Goal: Navigation & Orientation: Understand site structure

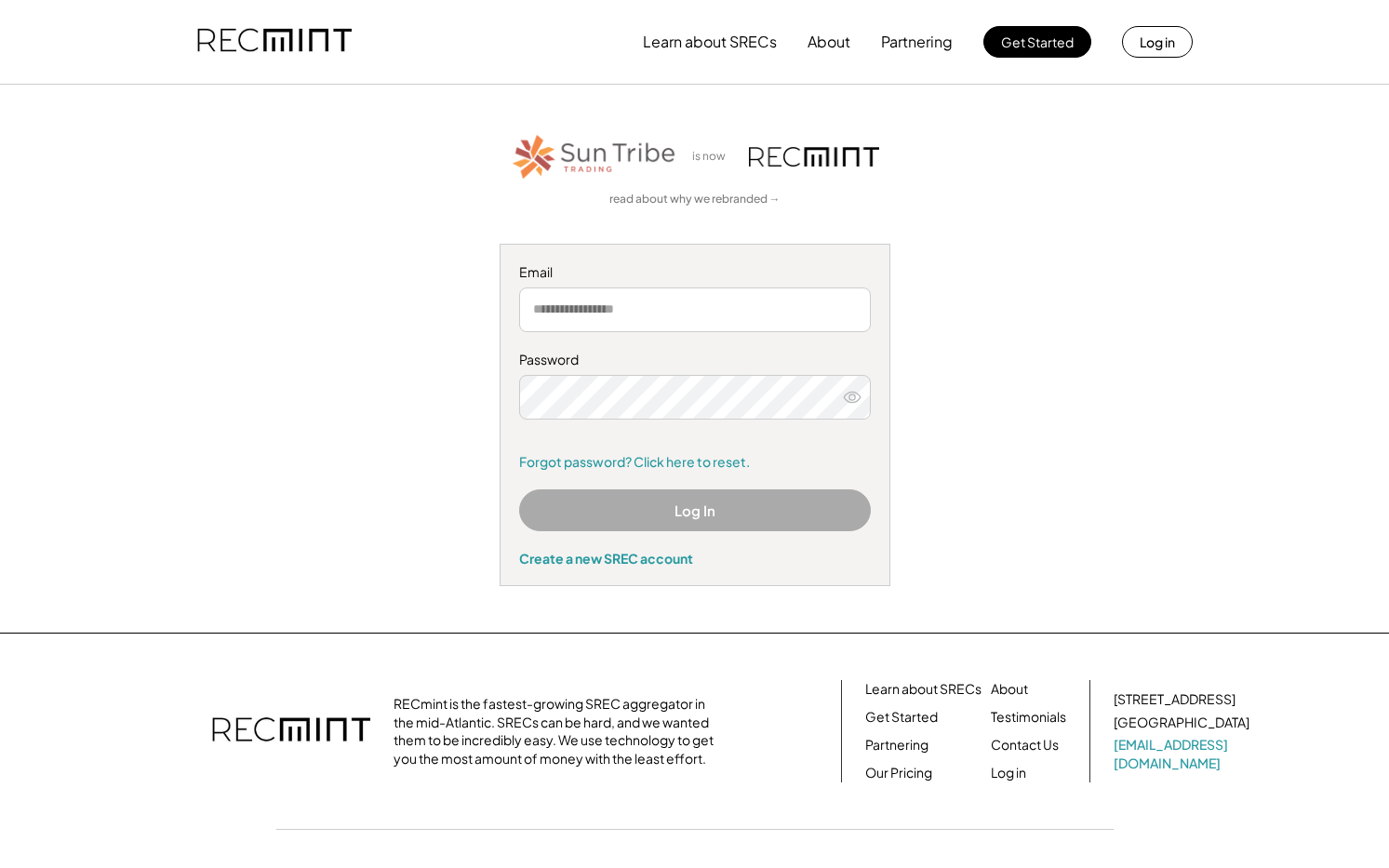
scroll to position [70, 0]
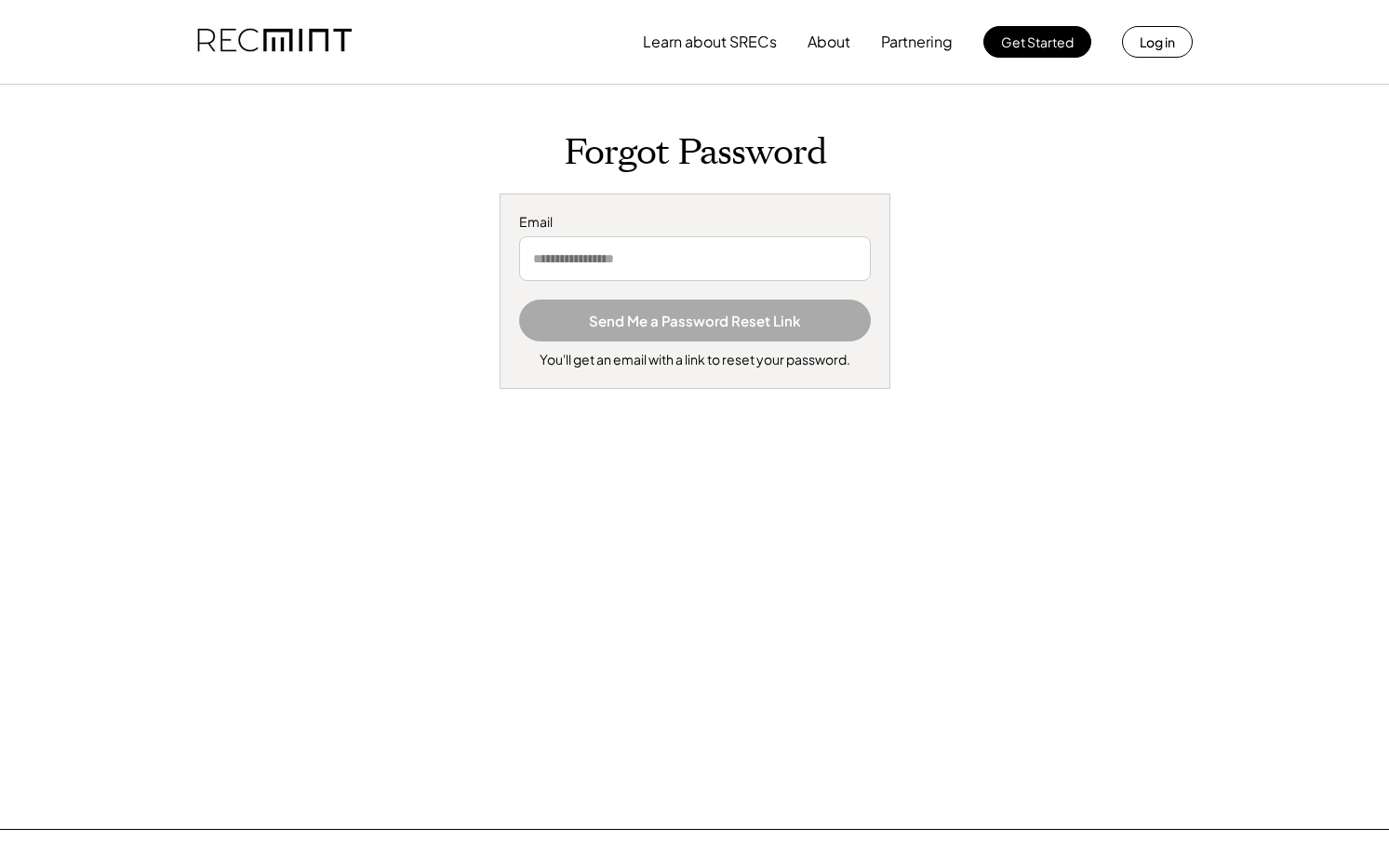
scroll to position [266, 0]
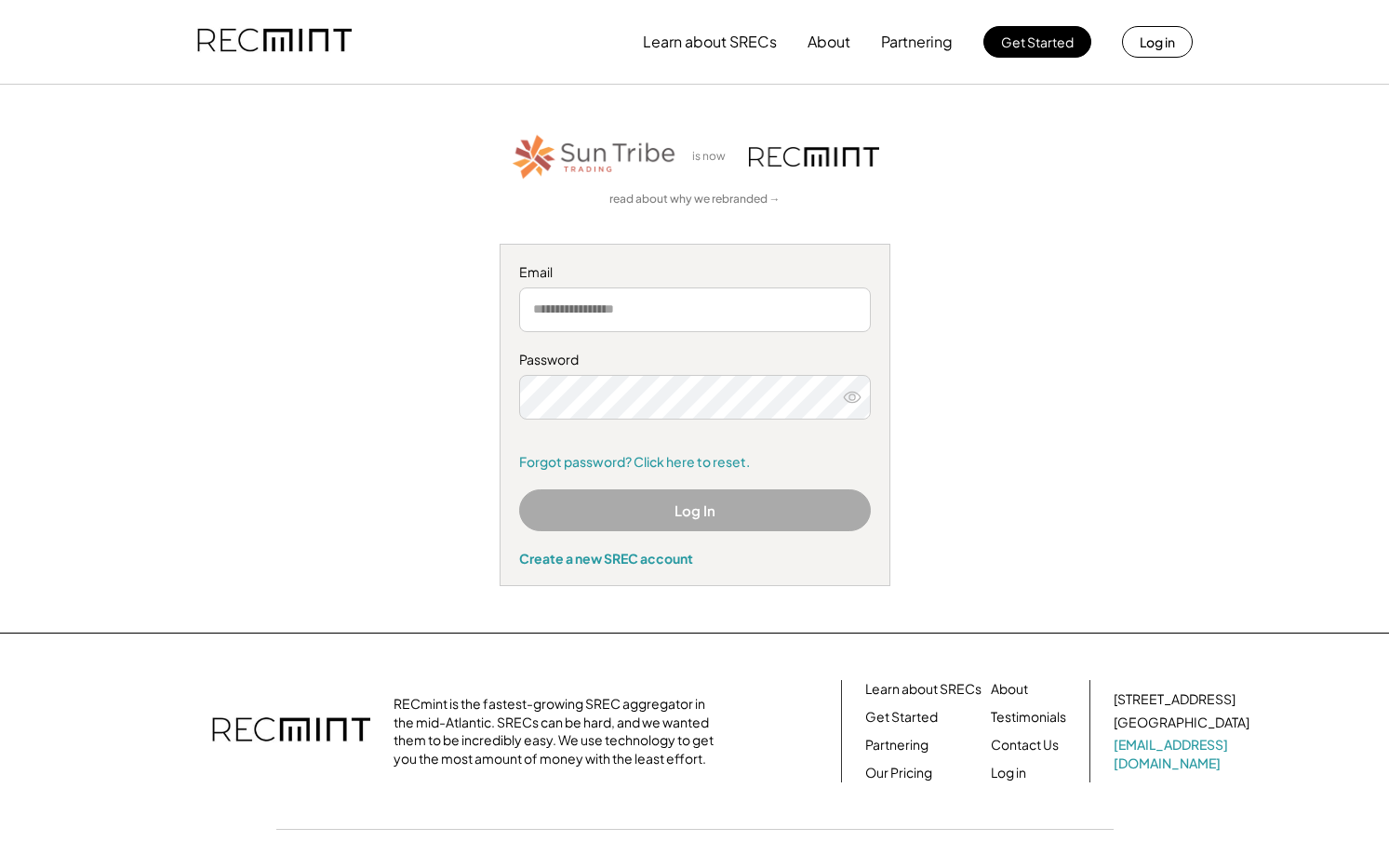
scroll to position [70, 0]
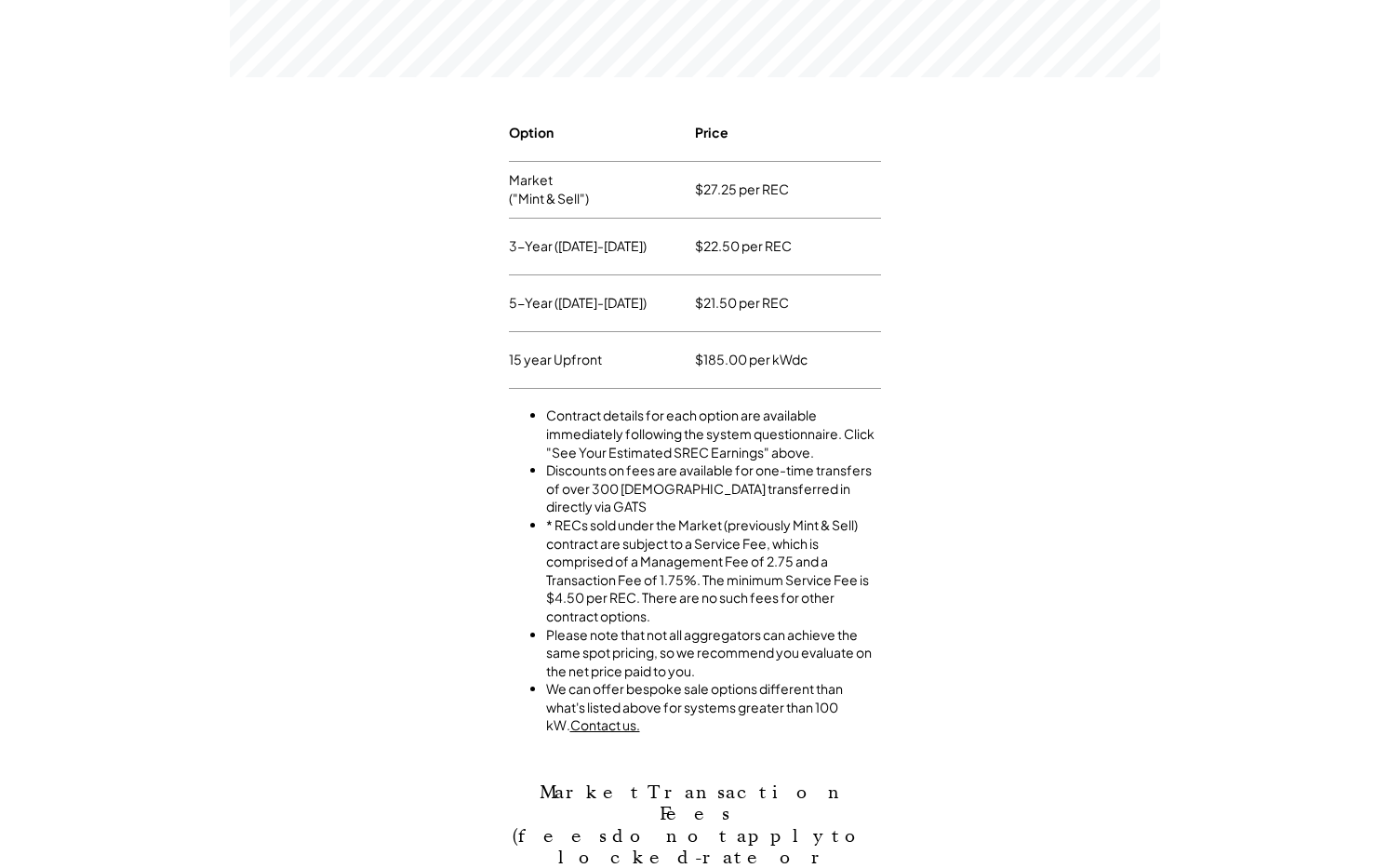
scroll to position [1588, 0]
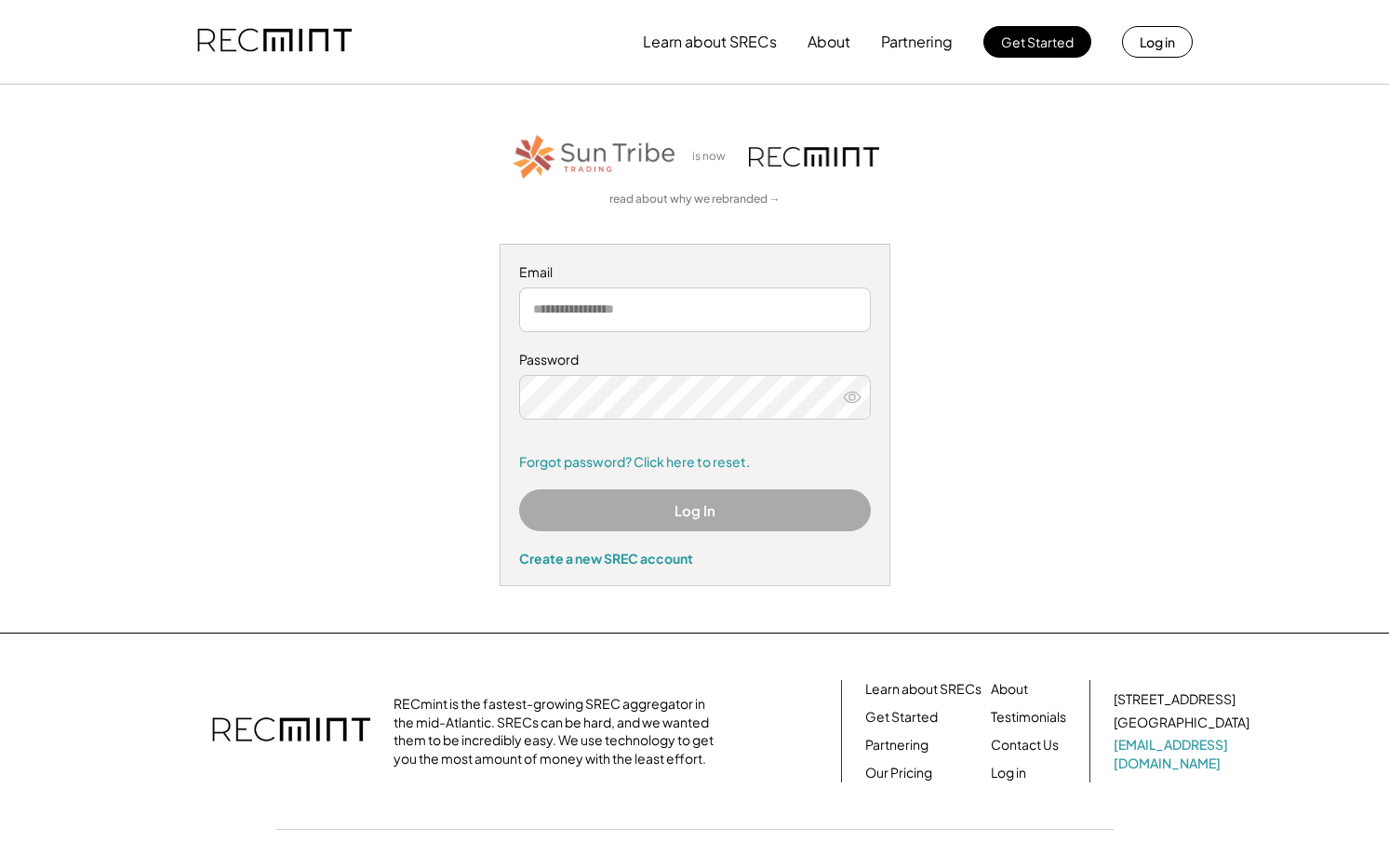
scroll to position [70, 0]
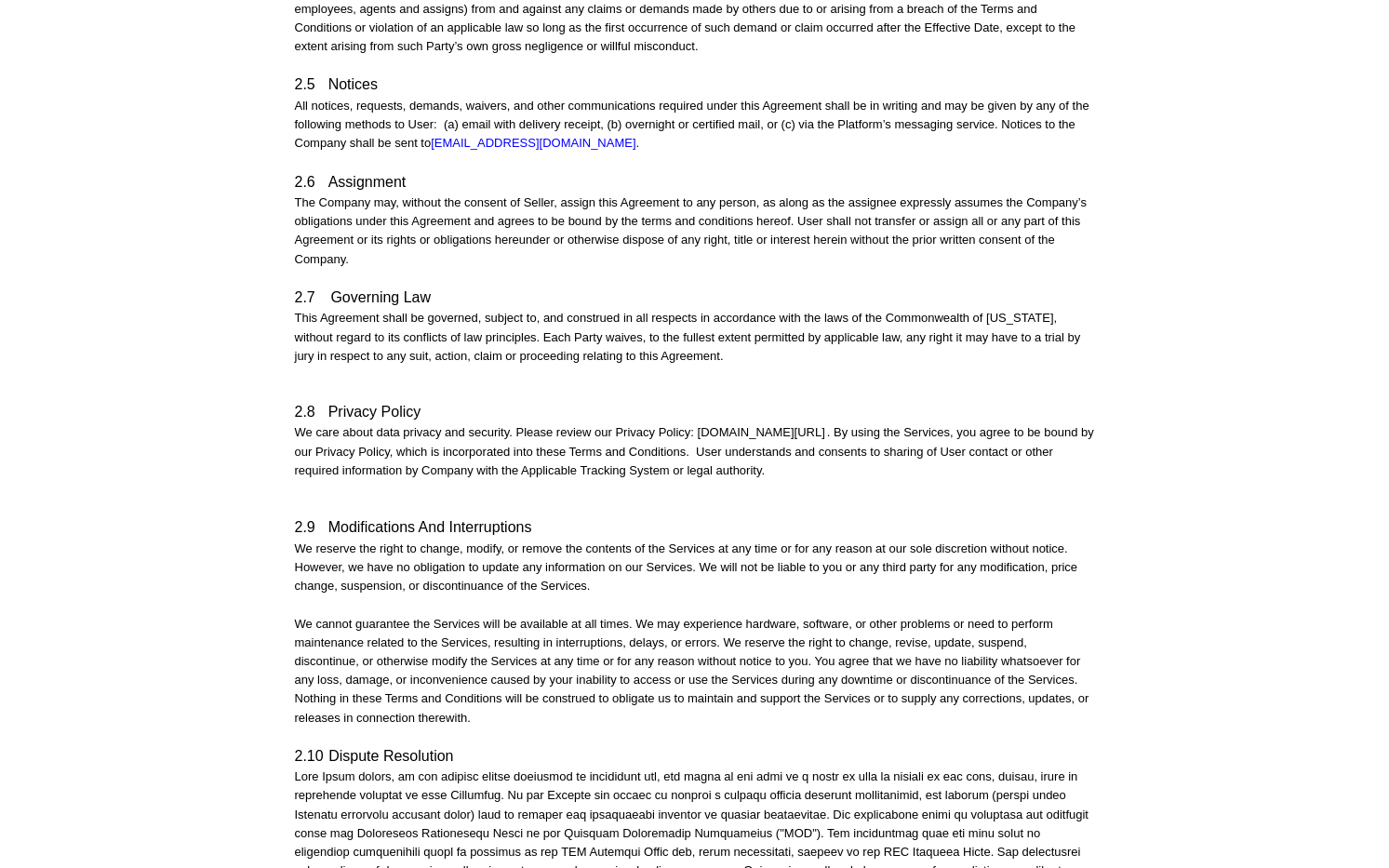
scroll to position [3315, 0]
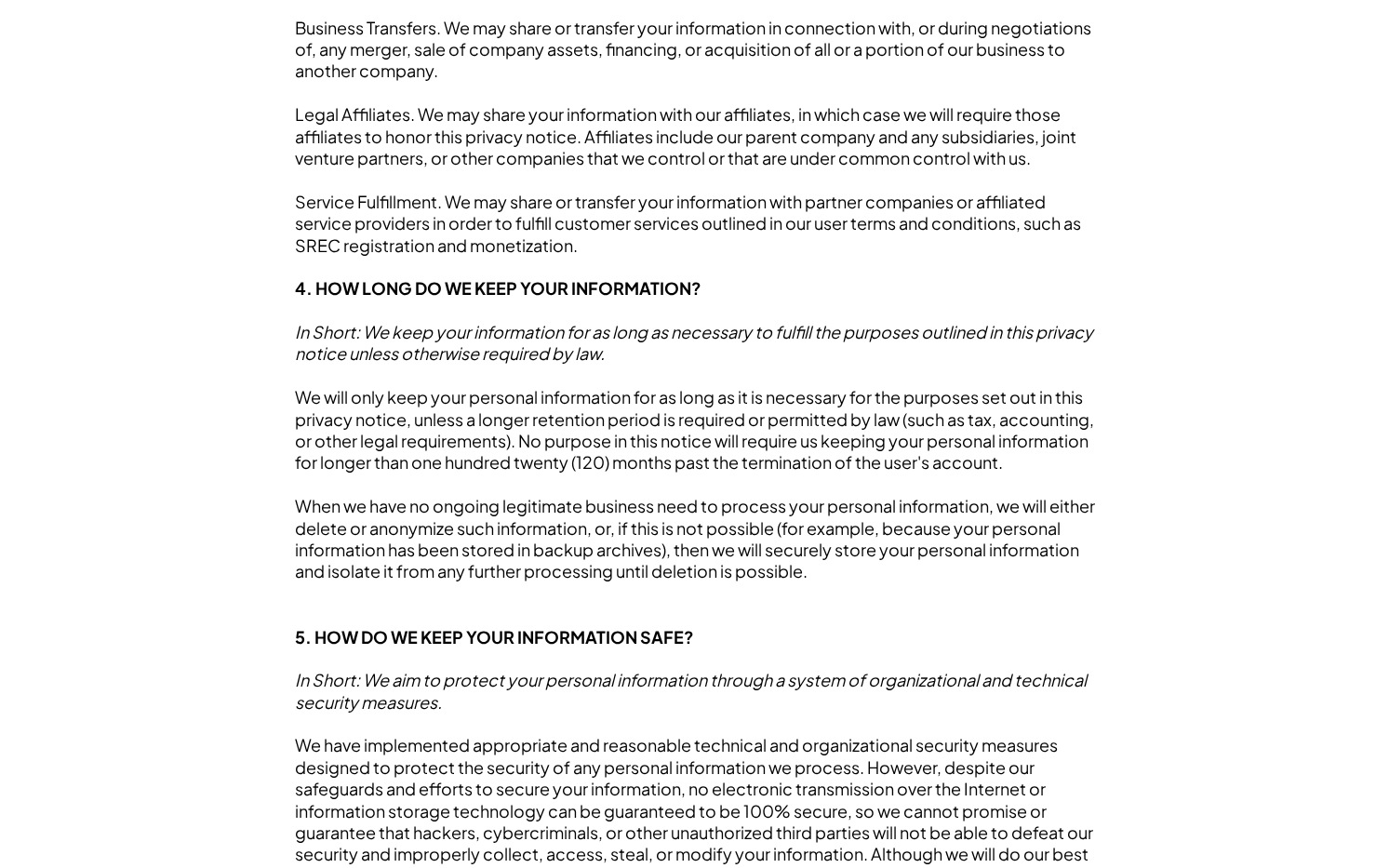
scroll to position [3315, 0]
